Goal: Task Accomplishment & Management: Manage account settings

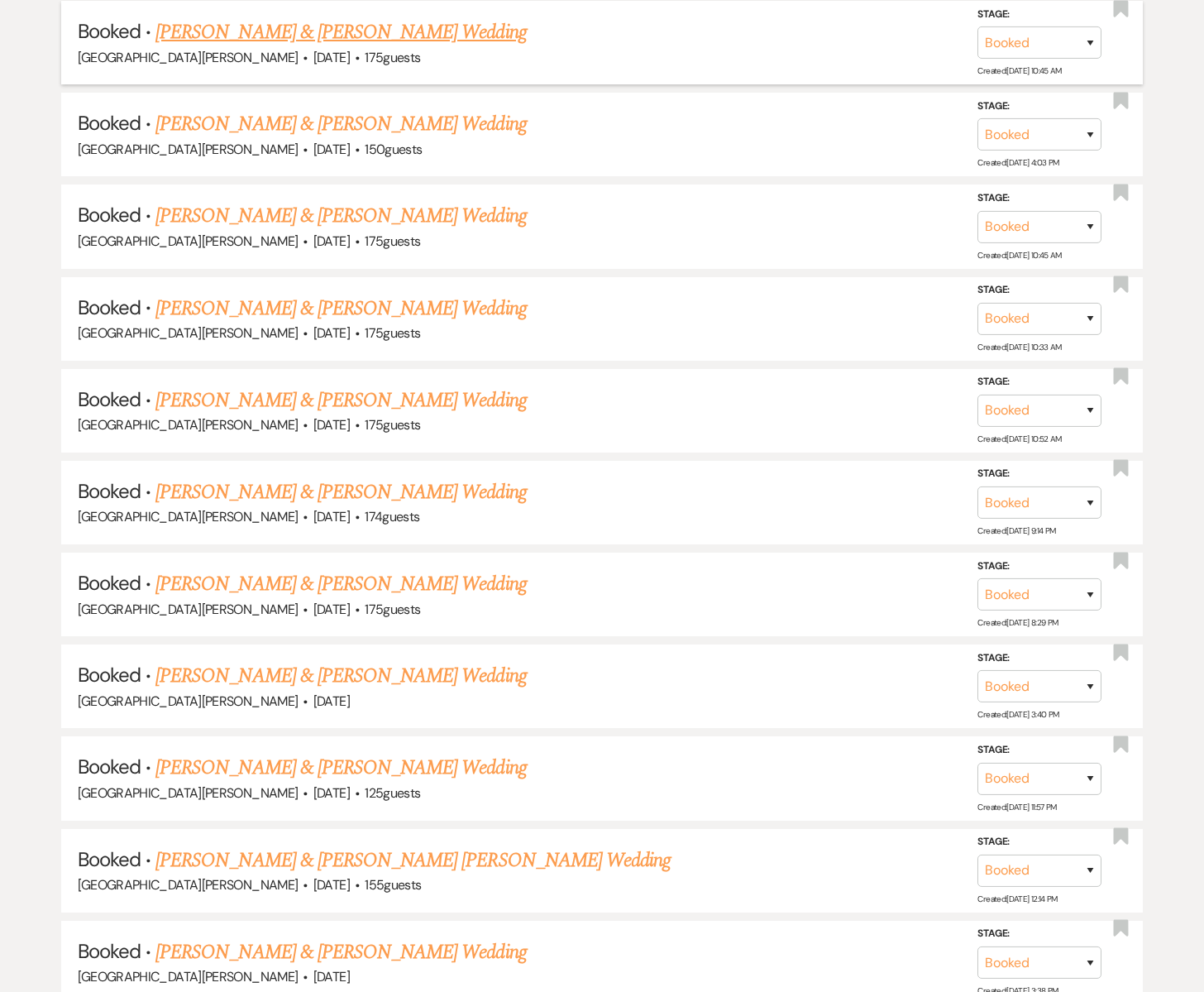
scroll to position [1039, 0]
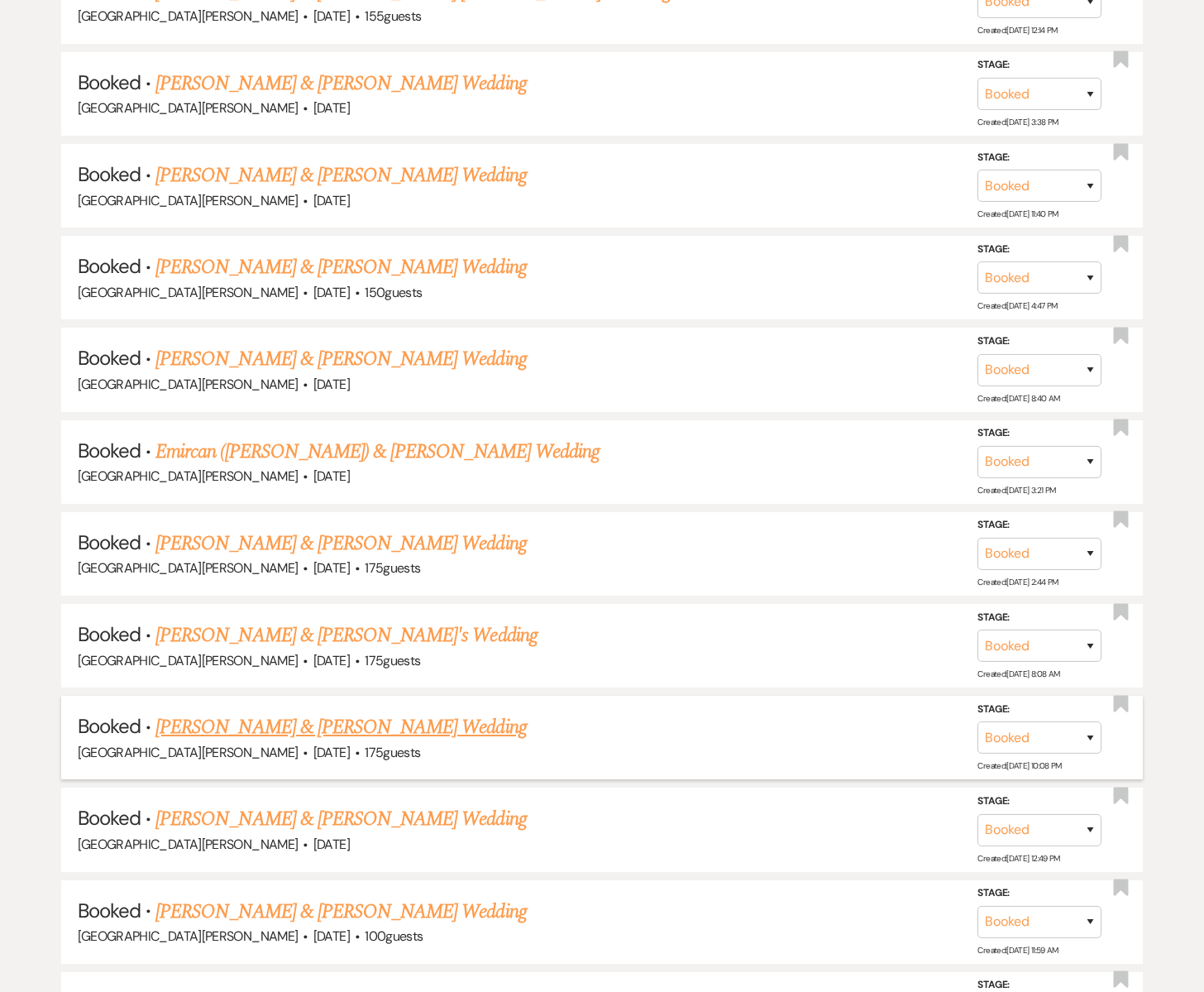
click at [305, 713] on link "[PERSON_NAME] & [PERSON_NAME] Wedding" at bounding box center [340, 727] width 371 height 30
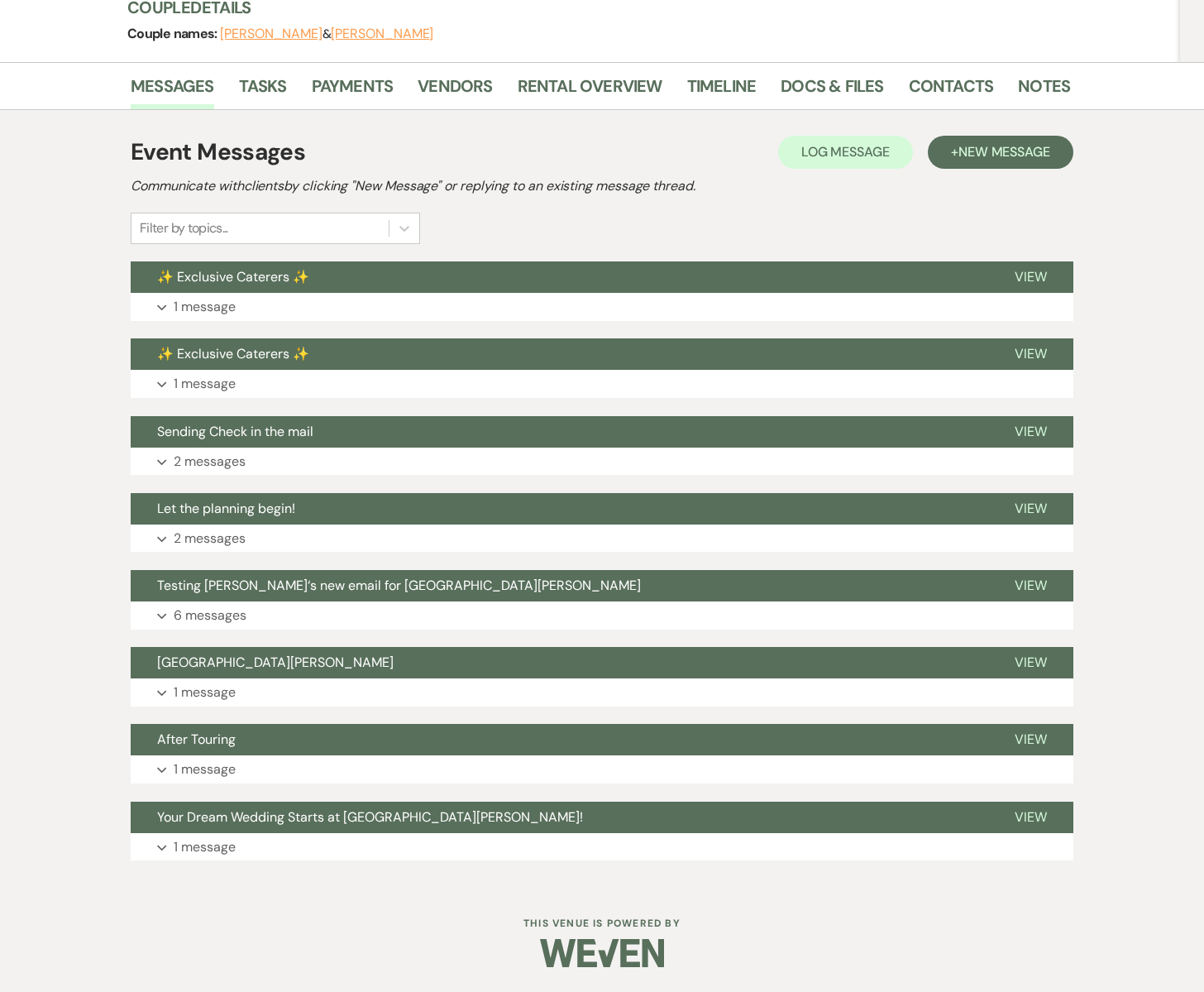
scroll to position [209, 0]
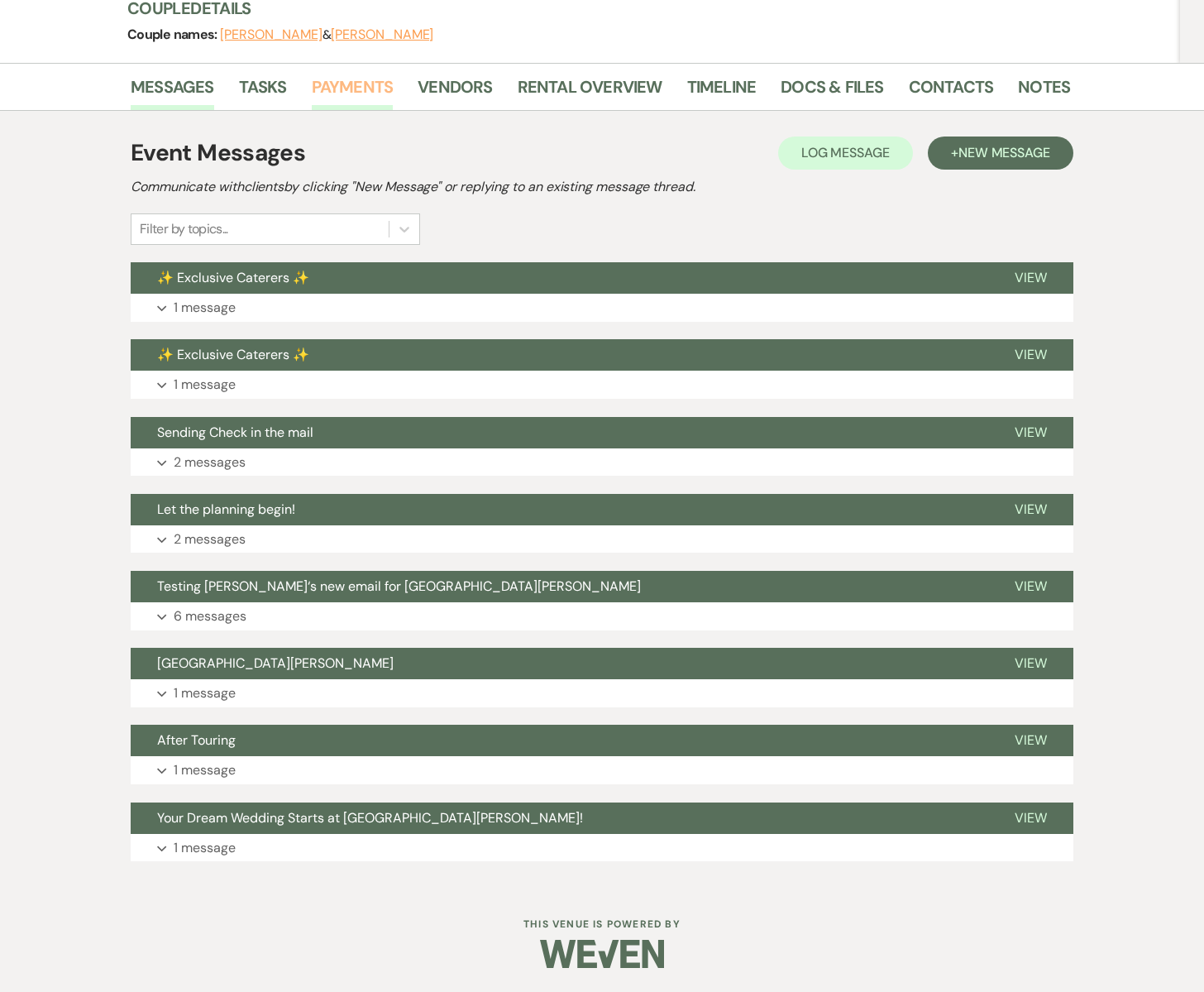
click at [370, 84] on link "Payments" at bounding box center [353, 91] width 82 height 37
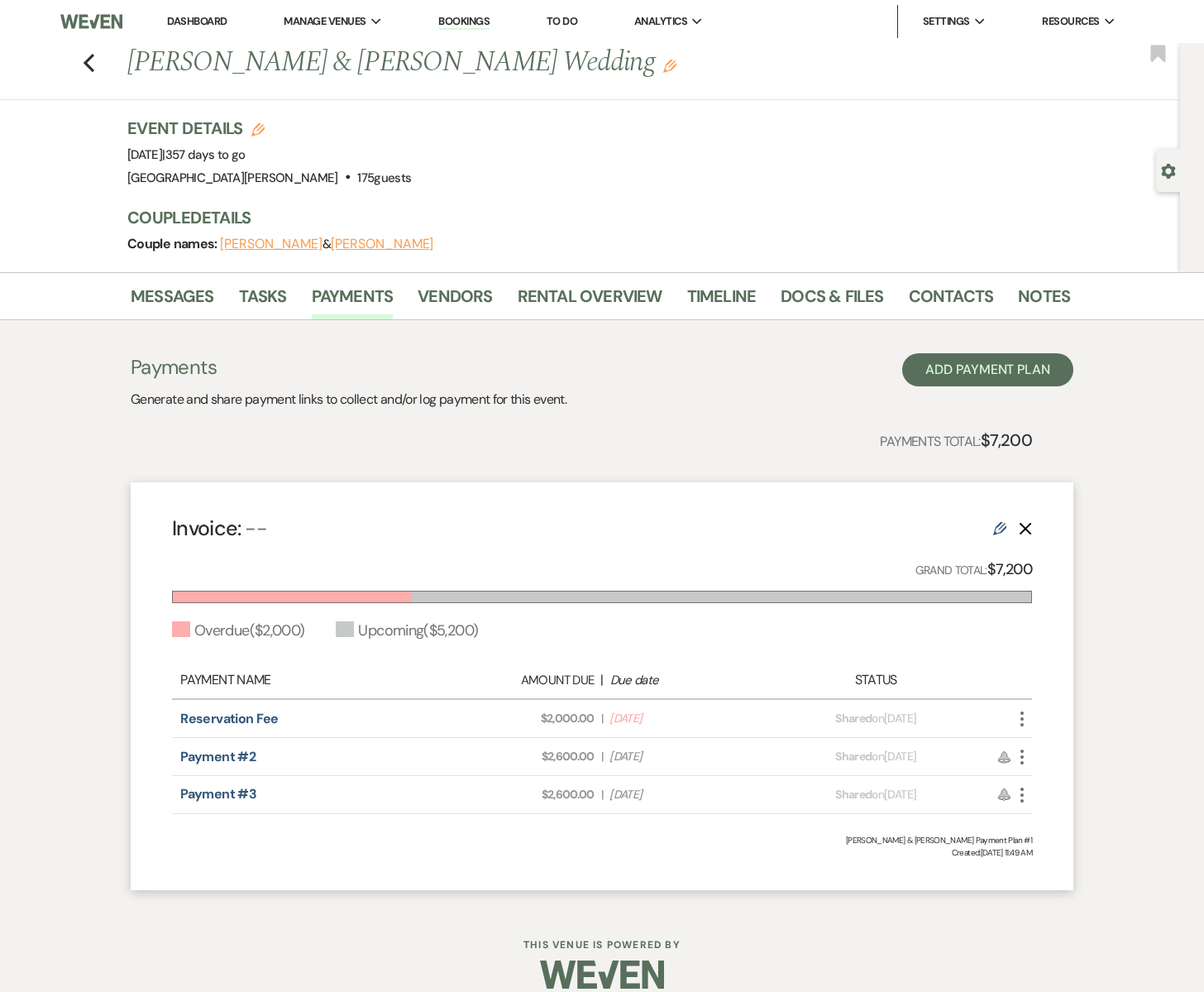
click at [1022, 716] on icon "More" at bounding box center [1022, 719] width 20 height 20
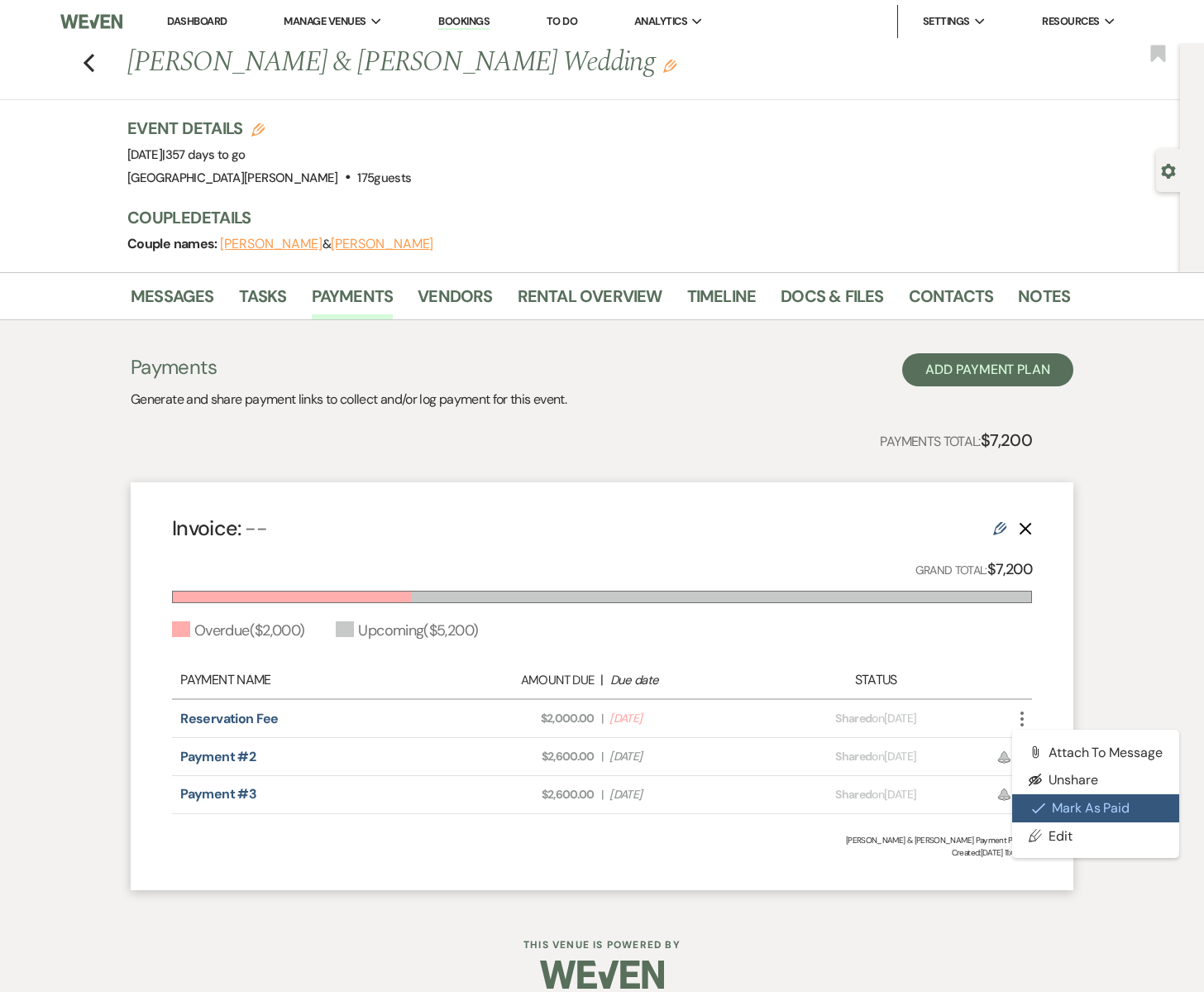
click at [1050, 808] on button "Check [PERSON_NAME] [PERSON_NAME] as Paid" at bounding box center [1096, 808] width 167 height 28
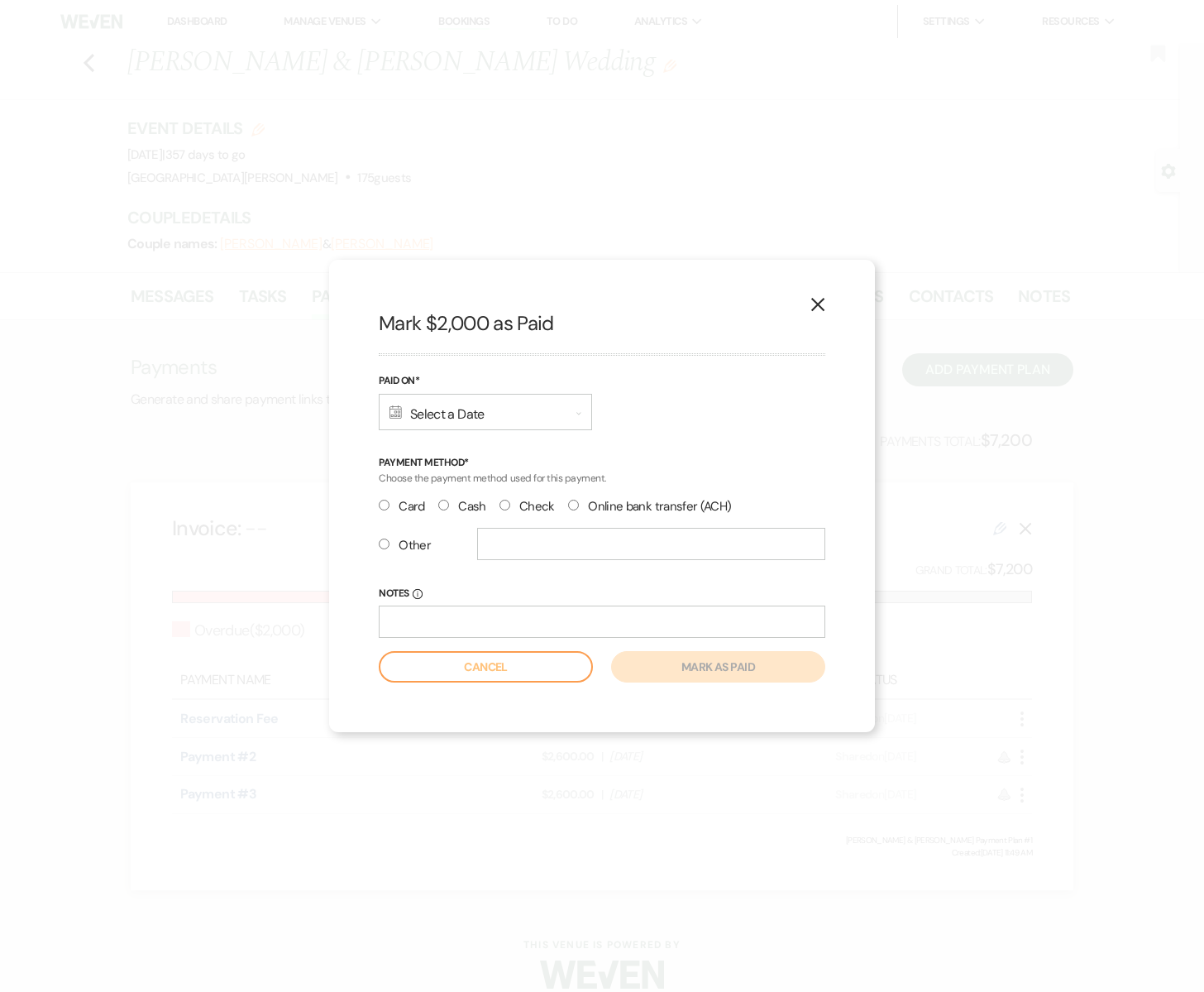
click at [503, 504] on input "Check" at bounding box center [504, 504] width 10 height 10
radio input "true"
click at [448, 623] on input "Notes Info" at bounding box center [602, 621] width 447 height 32
type input "#142 [PERSON_NAME]"
click at [459, 413] on div "Calendar Select a Date Expand" at bounding box center [486, 412] width 213 height 37
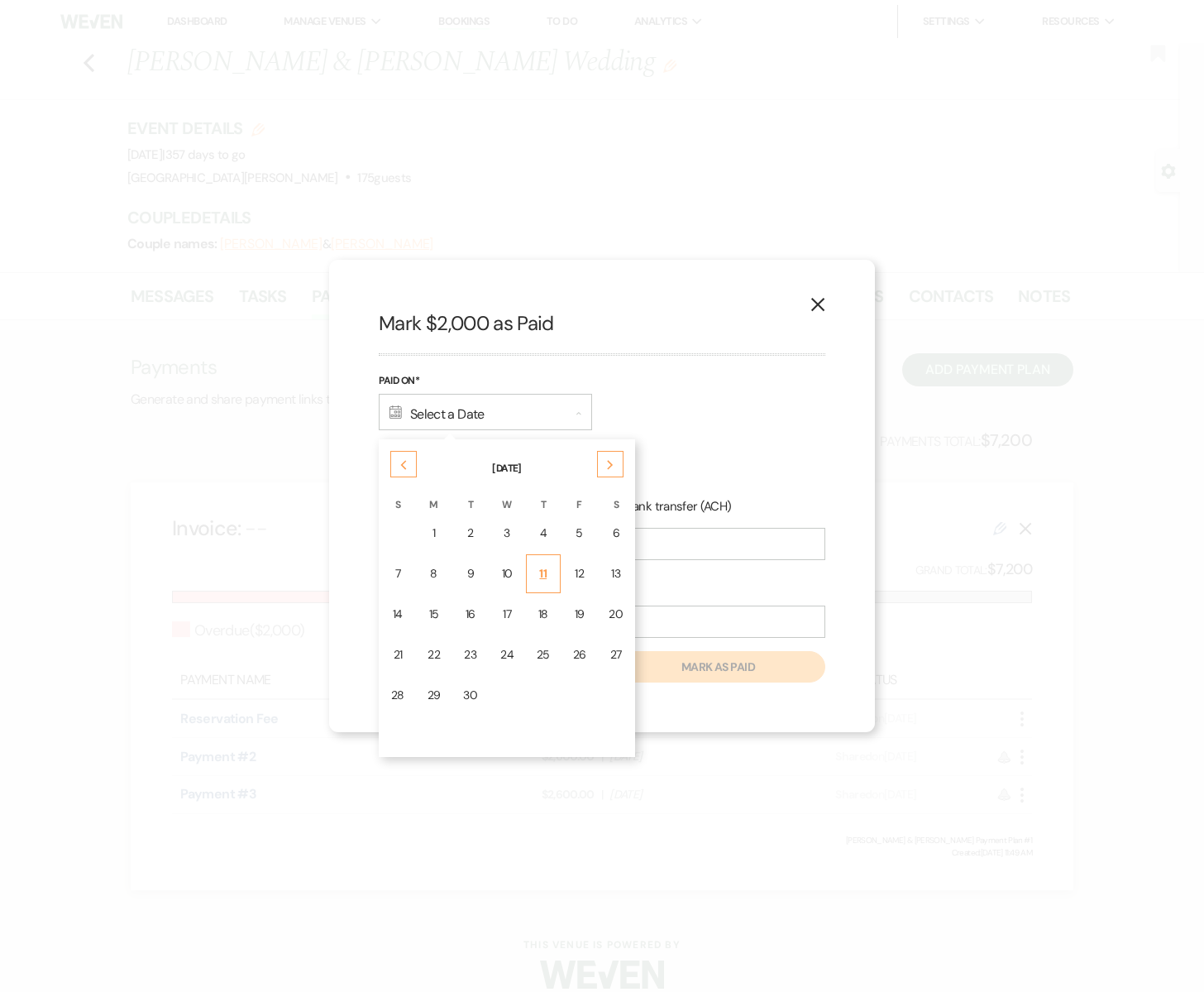
click at [549, 579] on td "11" at bounding box center [543, 573] width 35 height 39
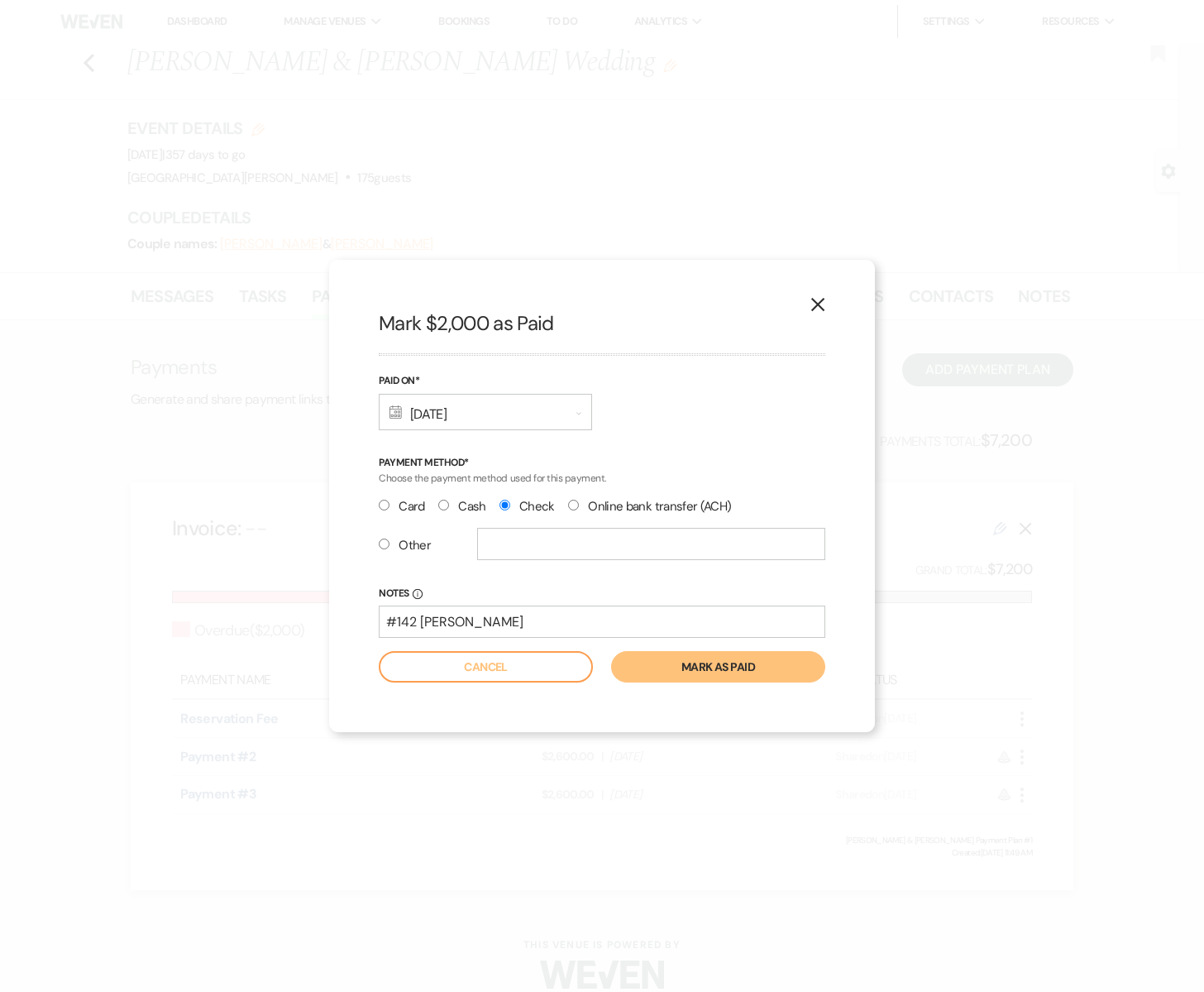
click at [705, 674] on button "Mark as paid" at bounding box center [717, 666] width 214 height 31
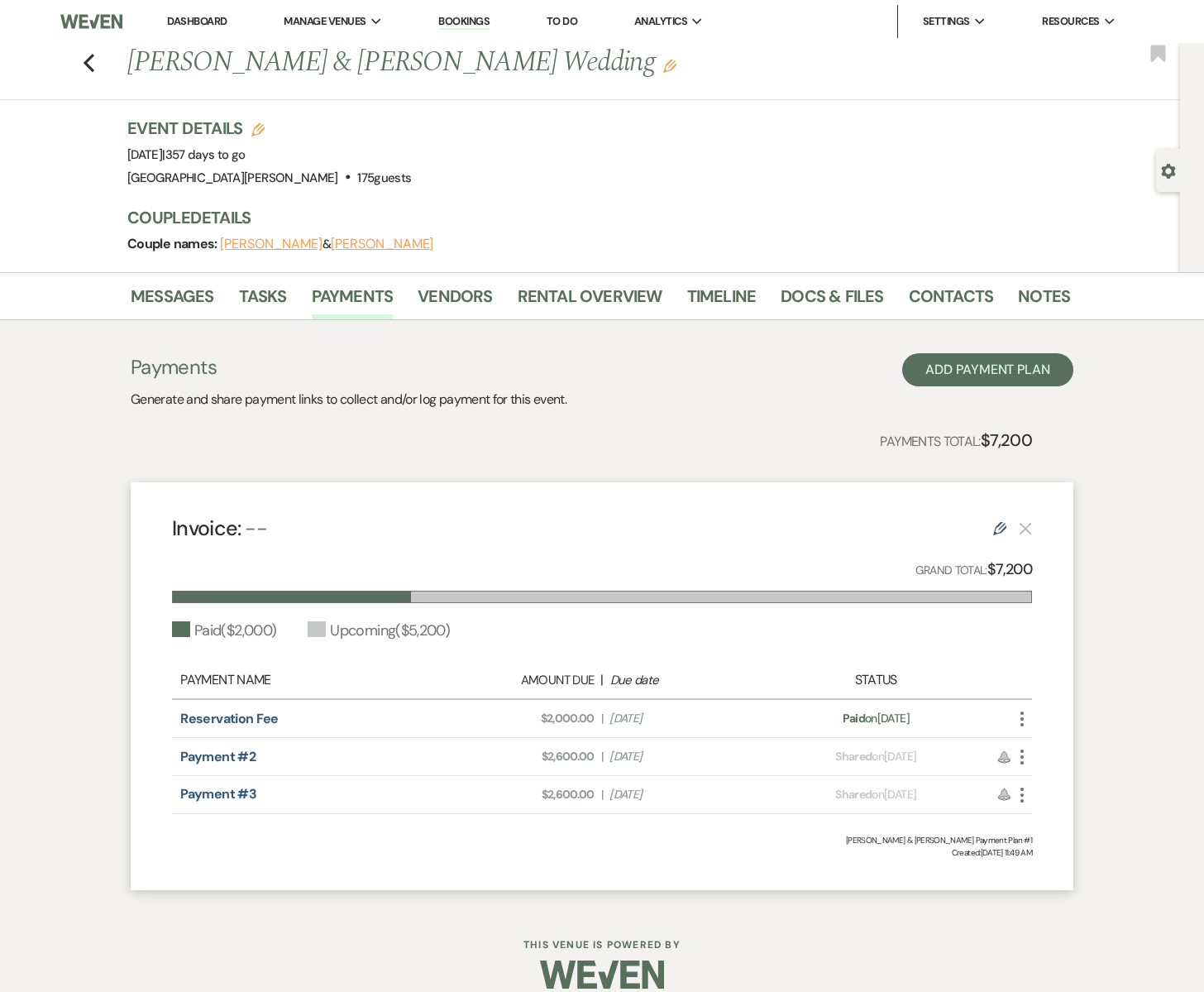
click at [1022, 716] on icon "More" at bounding box center [1022, 719] width 20 height 20
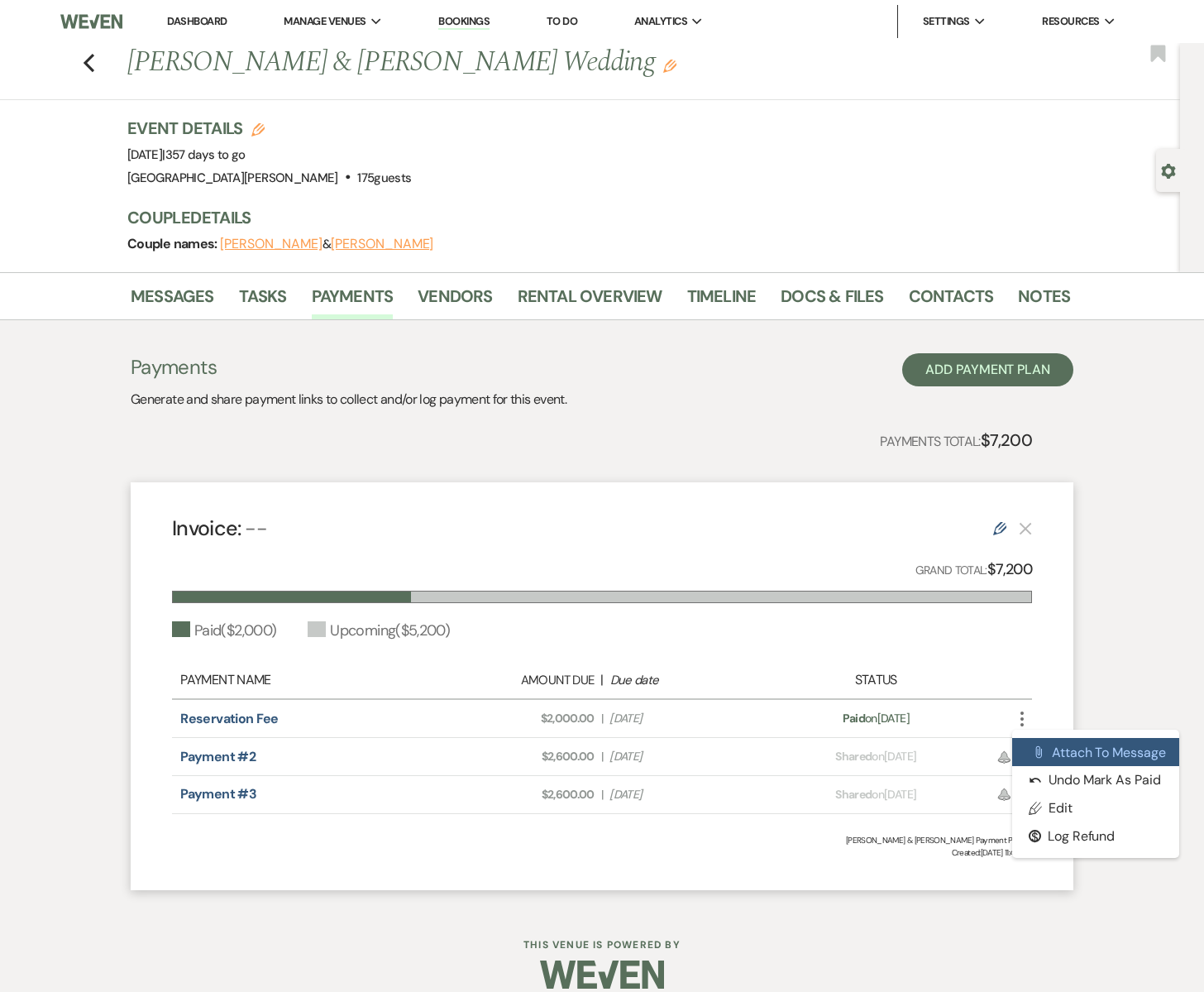
click at [1102, 755] on button "Attach File Attach to Message" at bounding box center [1096, 752] width 167 height 28
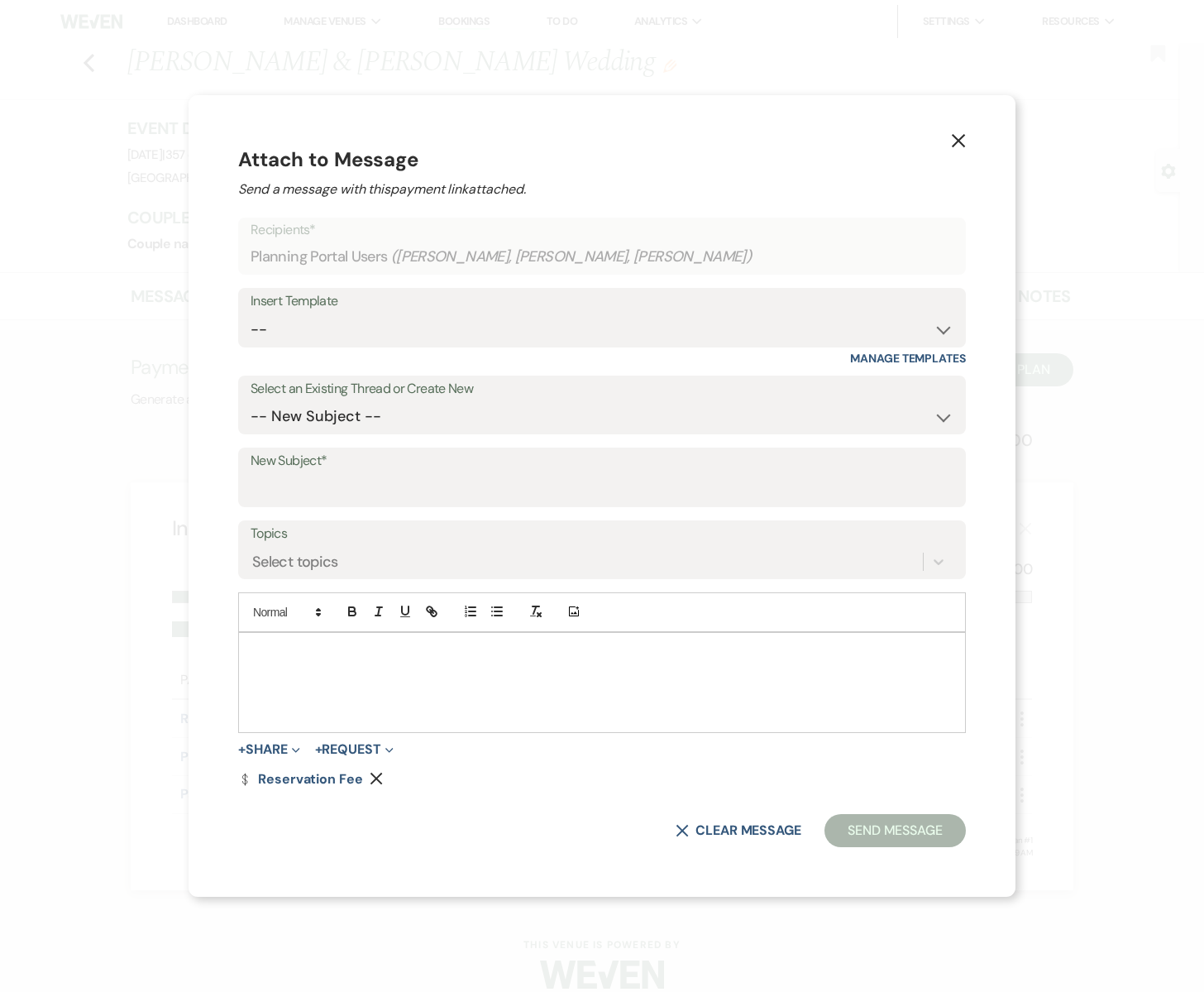
click at [401, 664] on div at bounding box center [602, 682] width 726 height 99
click at [410, 488] on input "New Subject*" at bounding box center [602, 489] width 703 height 32
type input "Payment received"
drag, startPoint x: 355, startPoint y: 652, endPoint x: 385, endPoint y: 653, distance: 30.0
click at [355, 652] on p at bounding box center [602, 652] width 701 height 18
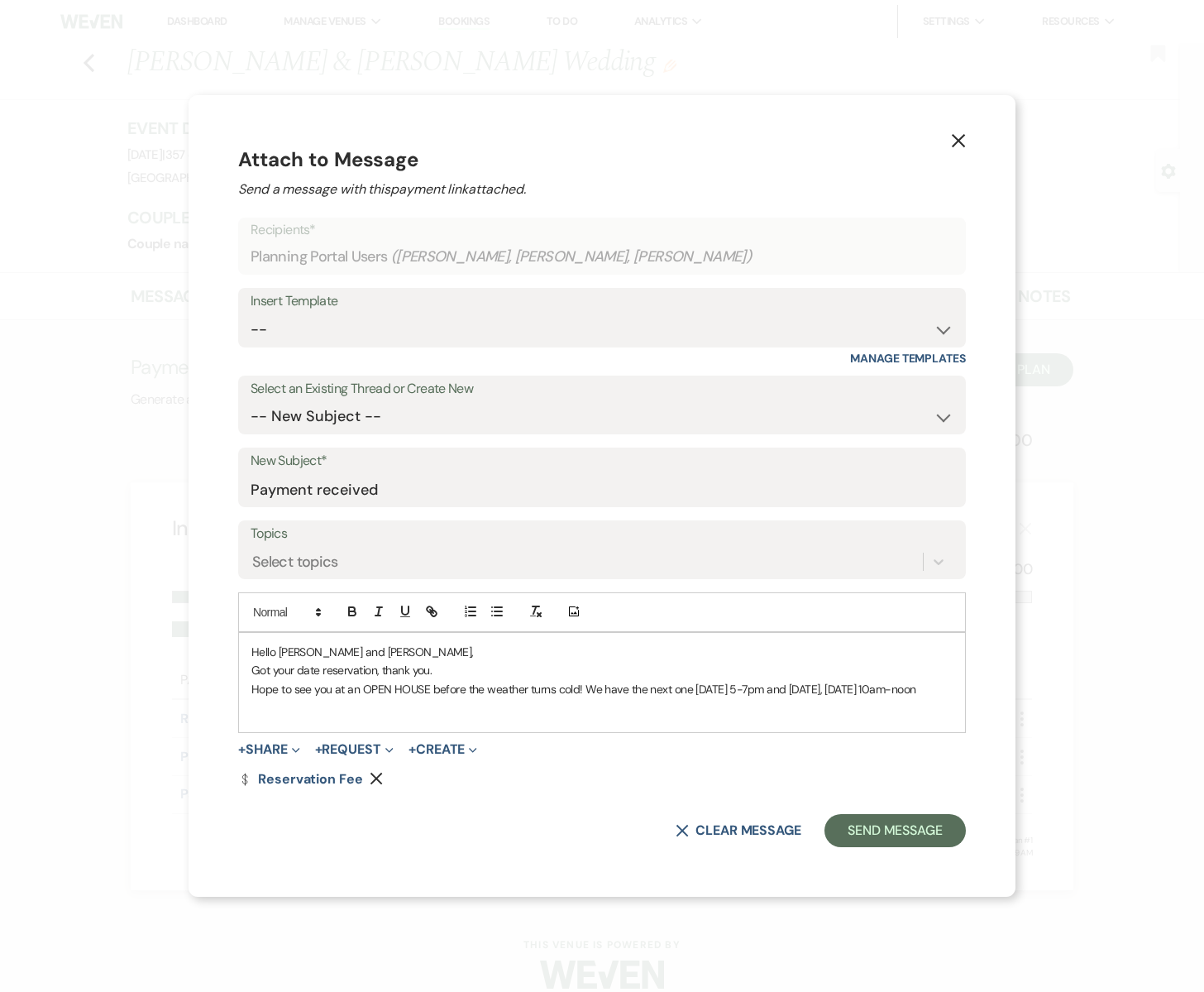
click at [691, 690] on p "Hope to see you at an OPEN HOUSE before the weather turns cold! We have the nex…" at bounding box center [602, 688] width 701 height 18
click at [832, 688] on p "Hope to see you at an OPEN HOUSE before the weather turns cold! We have the nex…" at bounding box center [602, 688] width 701 height 18
click at [350, 698] on p "Hope to see you at an OPEN HOUSE before the weather turns cold! We have the nex…" at bounding box center [602, 688] width 701 height 18
click at [353, 709] on p "Hope to see you at an OPEN HOUSE before the weather turns cold! We have the nex…" at bounding box center [602, 698] width 701 height 37
click at [600, 708] on p "Hope to see you at an OPEN HOUSE before the weather turns cold! We have the nex…" at bounding box center [602, 698] width 701 height 37
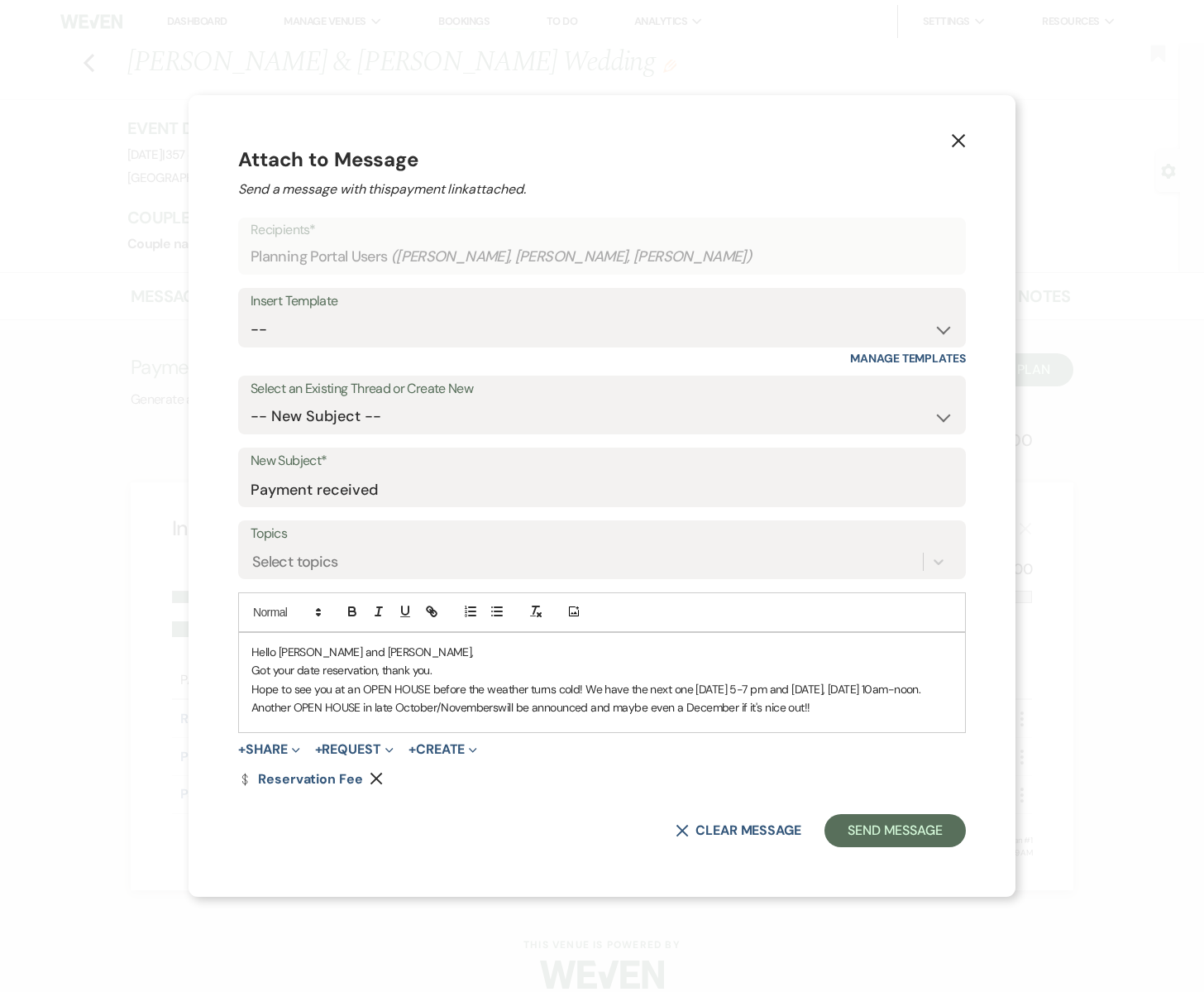
click at [541, 710] on p "Hope to see you at an OPEN HOUSE before the weather turns cold! We have the nex…" at bounding box center [602, 698] width 701 height 37
click at [623, 704] on p "Hope to see you at an OPEN HOUSE before the weather turns cold! We have the nex…" at bounding box center [602, 698] width 701 height 37
click at [941, 710] on p "Hope to see you at an OPEN HOUSE before the weather turns cold! We have the nex…" at bounding box center [602, 698] width 701 height 37
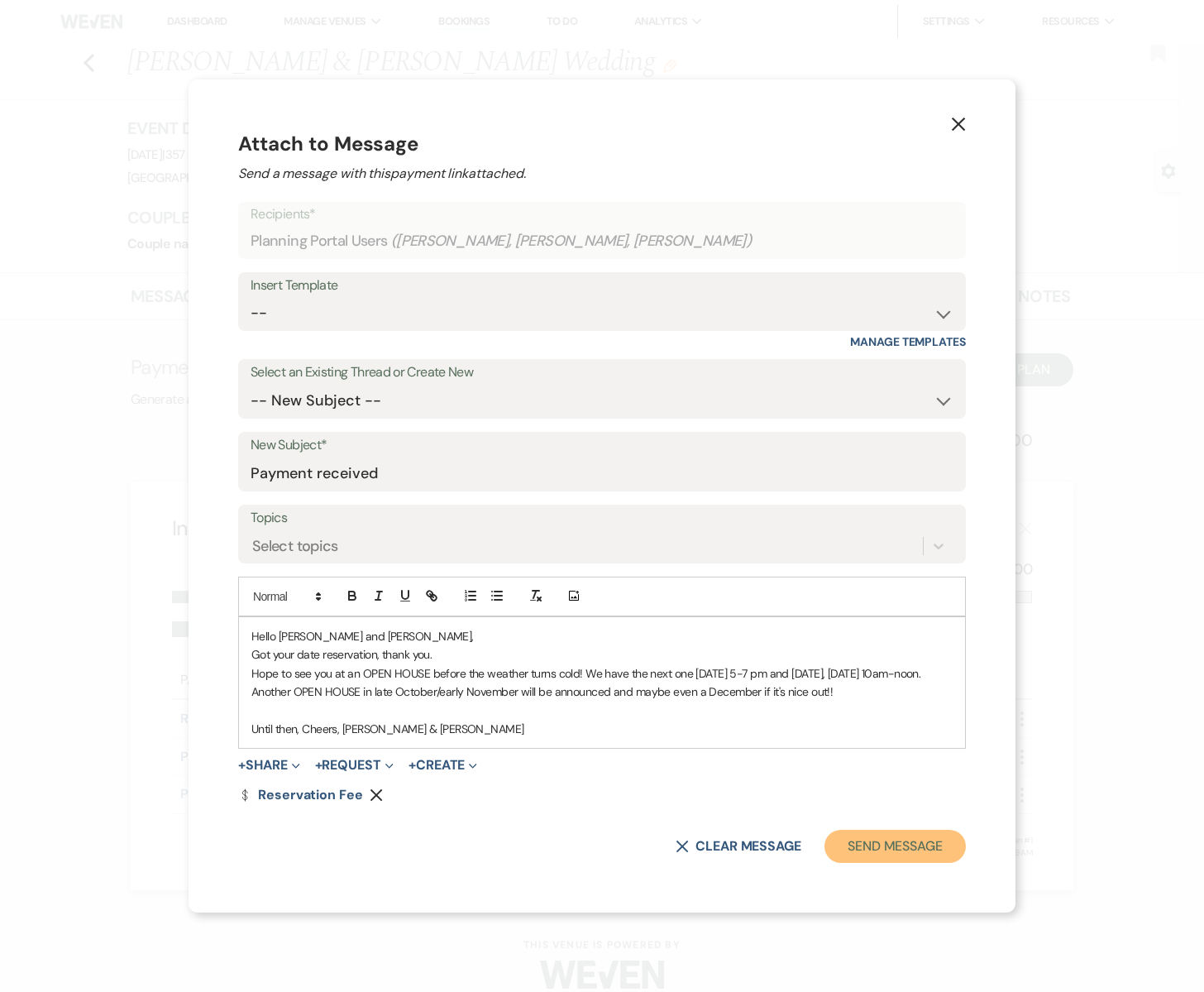
click at [903, 848] on button "Send Message" at bounding box center [896, 846] width 141 height 33
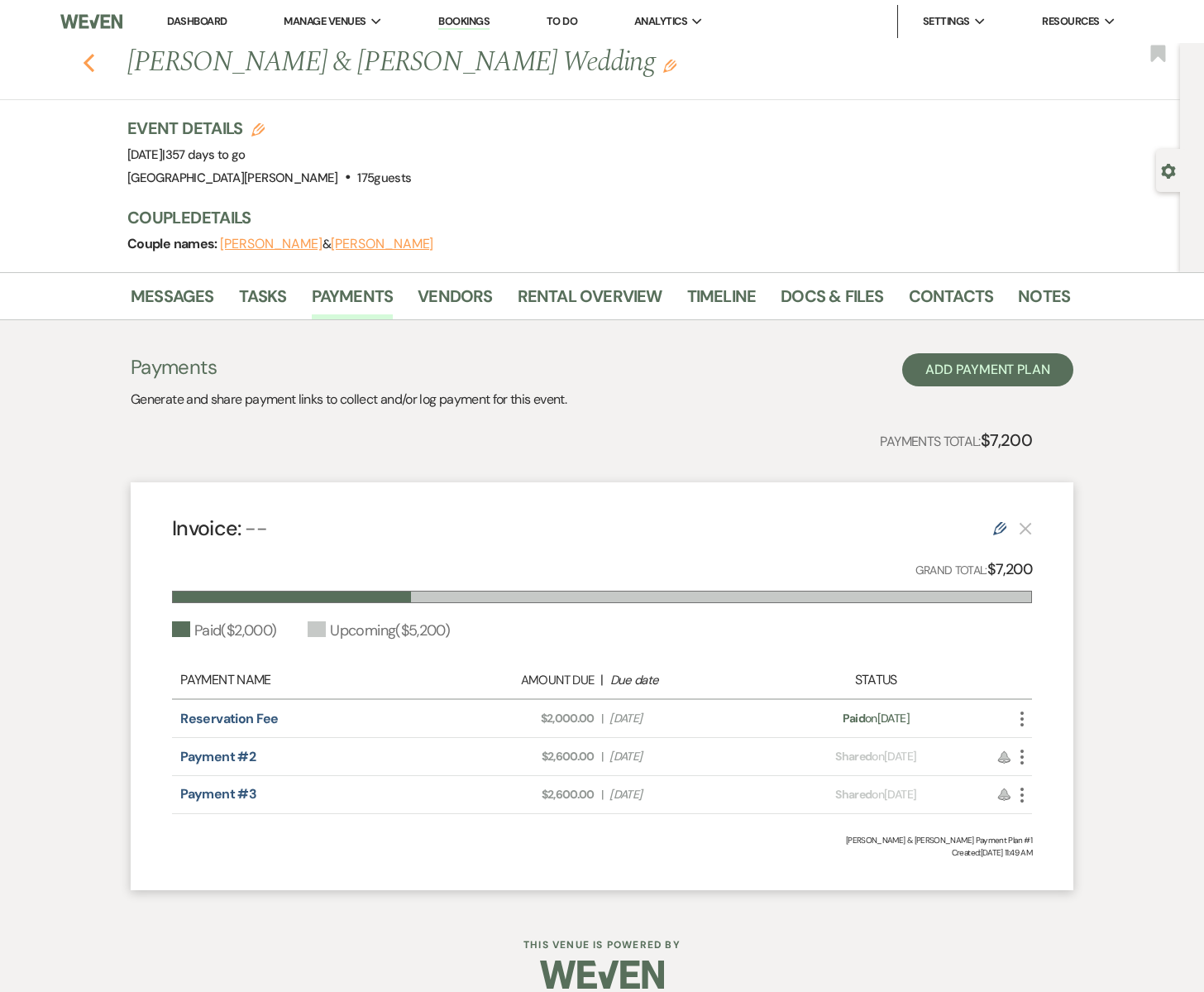
click at [92, 60] on icon "Previous" at bounding box center [89, 62] width 12 height 20
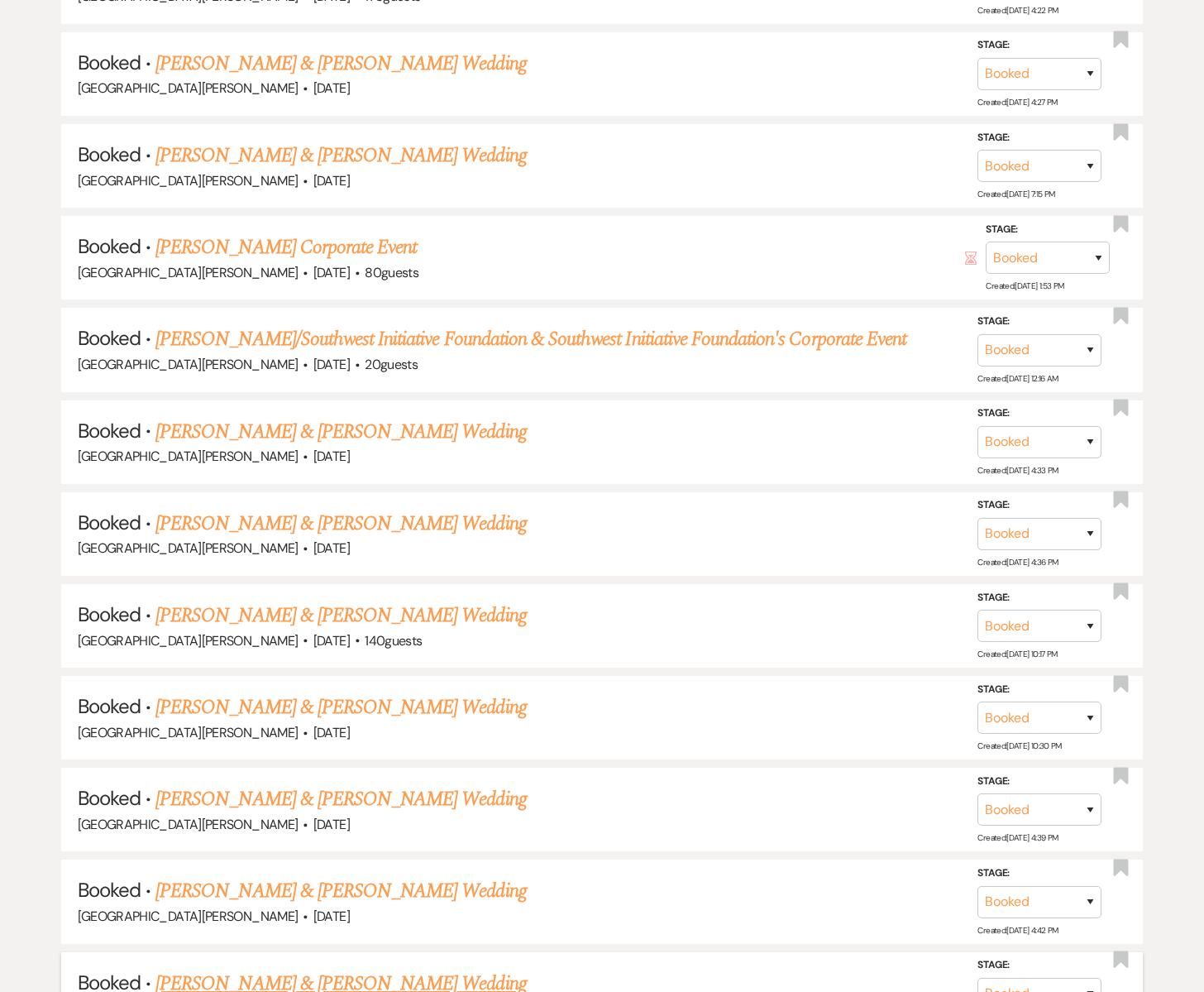
scroll to position [3562, 0]
